Goal: Check status: Check status

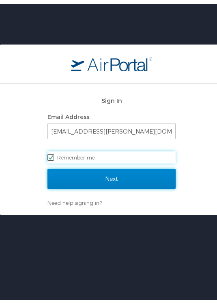
click at [108, 180] on input "Next" at bounding box center [111, 175] width 128 height 20
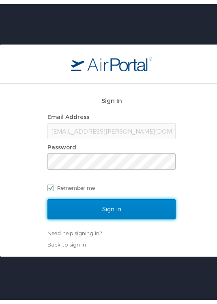
click at [116, 210] on input "Sign In" at bounding box center [111, 205] width 128 height 20
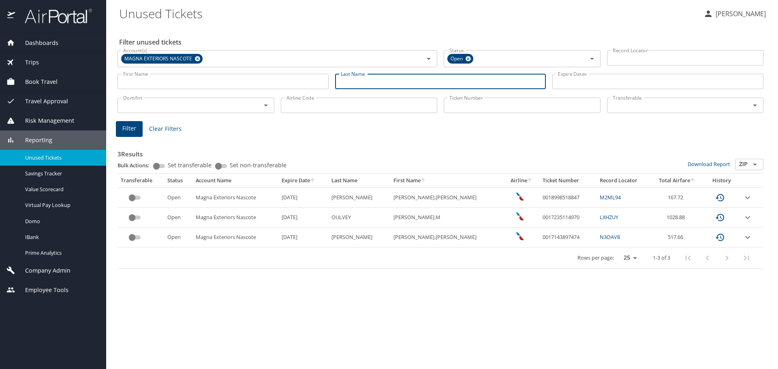
click at [223, 82] on input "Last Name" at bounding box center [440, 81] width 211 height 15
click at [127, 131] on span "Filter" at bounding box center [129, 129] width 14 height 10
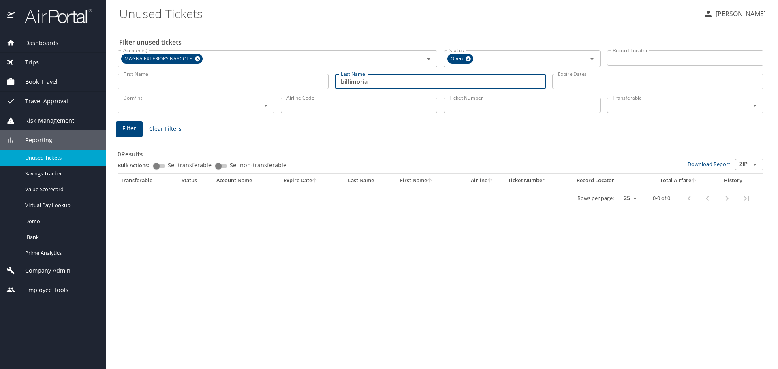
click at [223, 84] on input "billimoria" at bounding box center [440, 81] width 211 height 15
type input "b"
click at [133, 128] on span "Filter" at bounding box center [129, 129] width 14 height 10
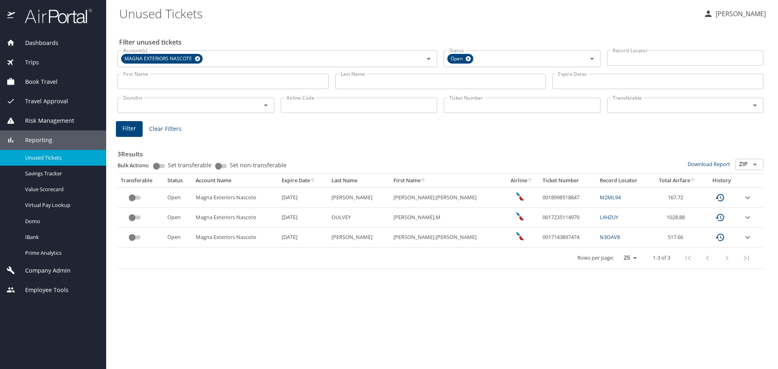
click at [223, 237] on link "N3OAV8" at bounding box center [610, 237] width 20 height 7
